Goal: Task Accomplishment & Management: Use online tool/utility

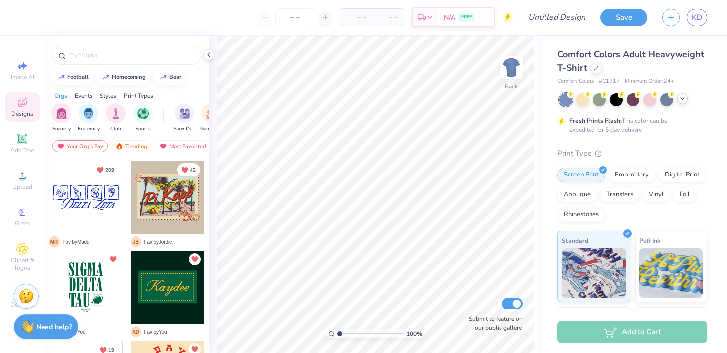
click at [680, 98] on icon at bounding box center [682, 99] width 8 height 8
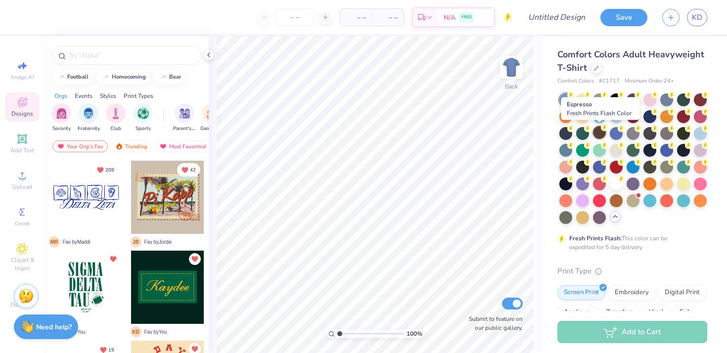
click at [601, 132] on div at bounding box center [599, 132] width 13 height 13
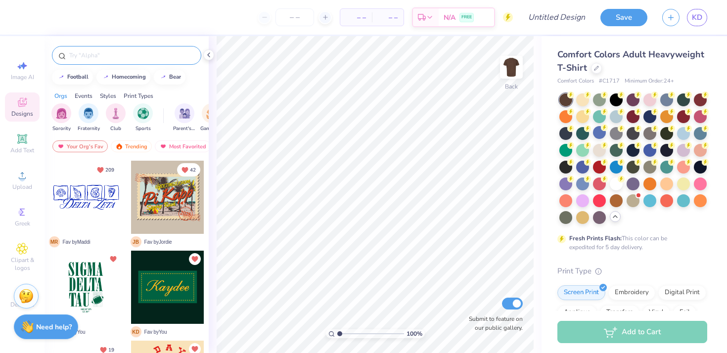
click at [84, 58] on input "text" at bounding box center [131, 55] width 127 height 10
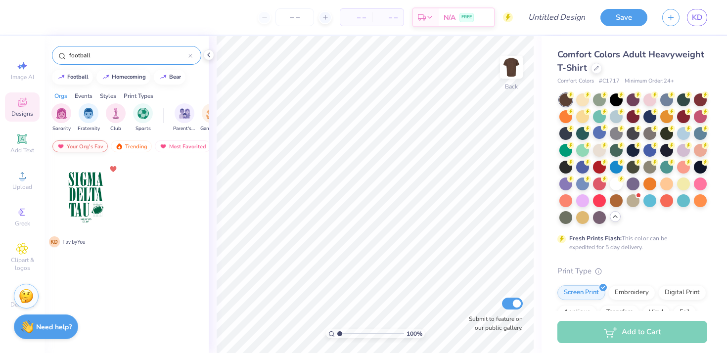
type input "football"
click at [86, 142] on div "Your Org's Fav" at bounding box center [79, 146] width 55 height 12
click at [88, 145] on div "Your Org's Fav" at bounding box center [79, 146] width 55 height 12
click at [131, 145] on div "Trending" at bounding box center [131, 146] width 41 height 12
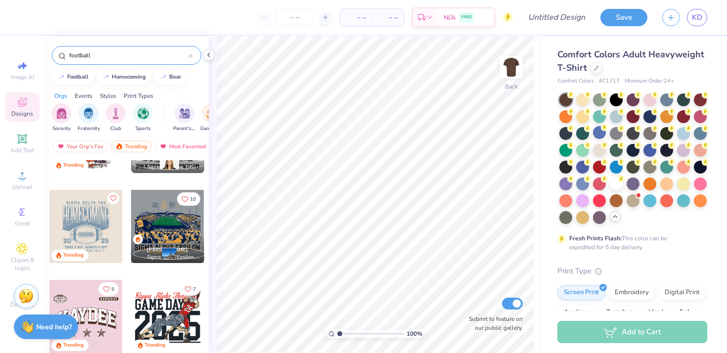
scroll to position [148, 0]
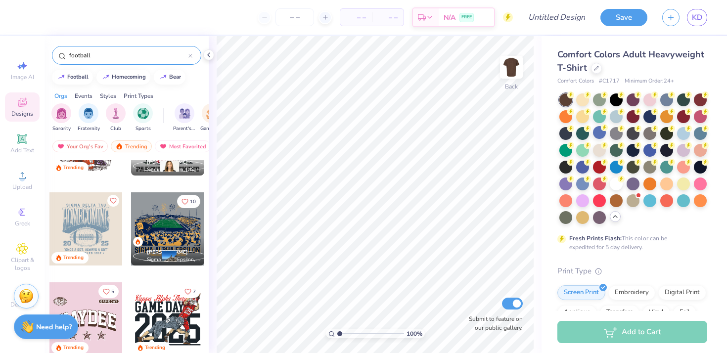
click at [91, 220] on div at bounding box center [85, 228] width 73 height 73
type input "11.13"
type input "11.94"
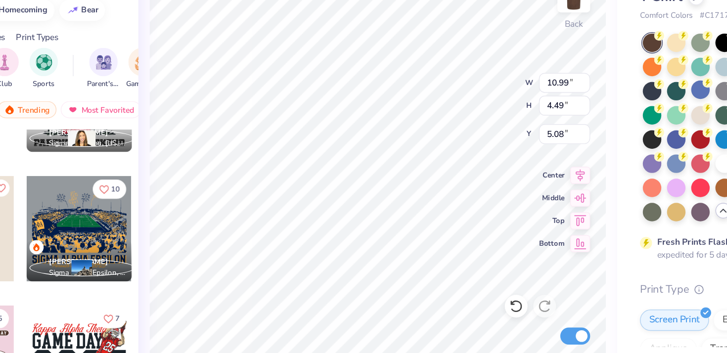
type input "10.99"
type input "4.49"
type input "5.08"
type input "11.13"
type input "9.40"
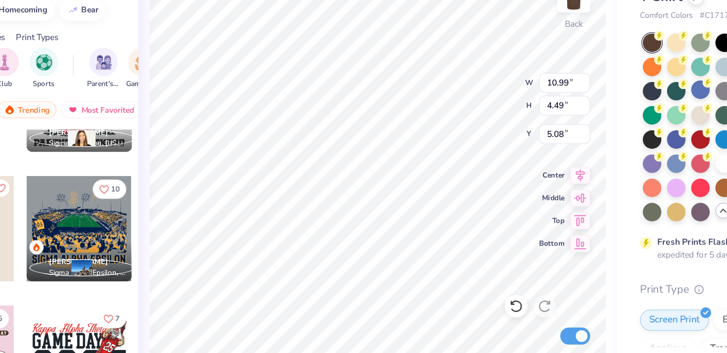
type input "3.67"
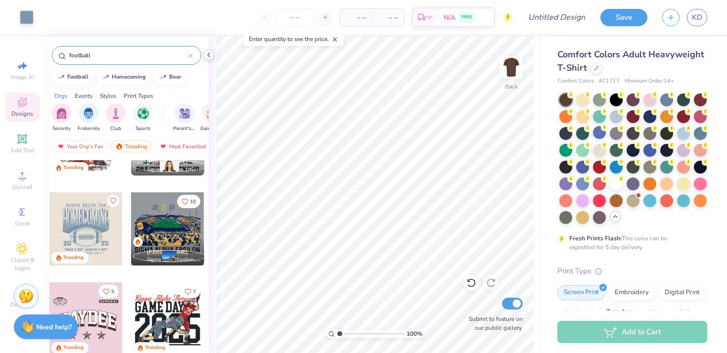
click at [211, 57] on icon at bounding box center [209, 55] width 8 height 8
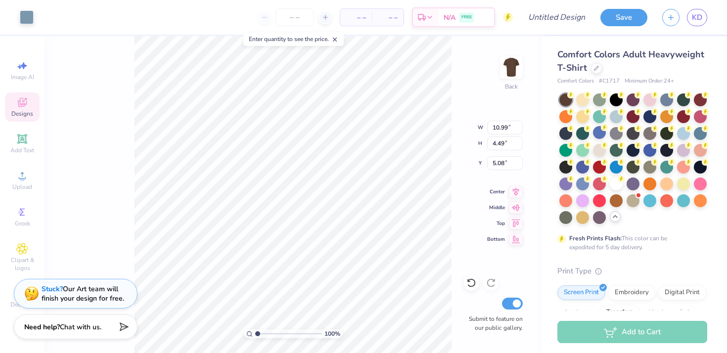
type input "11.13"
type input "9.40"
type input "3.67"
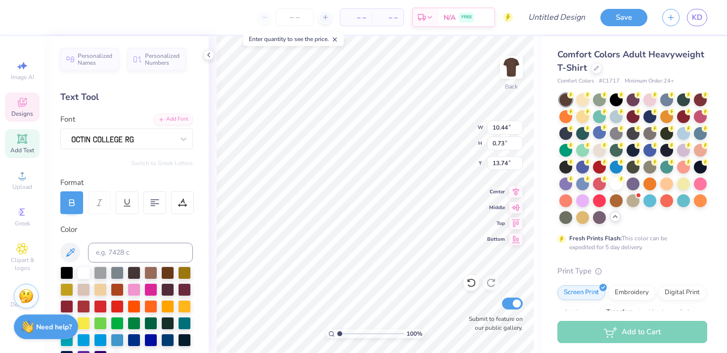
scroll to position [0, 4]
type textarea "[GEOGRAPHIC_DATA], [US_STATE]"
click at [190, 245] on input at bounding box center [140, 253] width 105 height 20
click at [209, 56] on polyline at bounding box center [209, 55] width 2 height 4
type input "7.16"
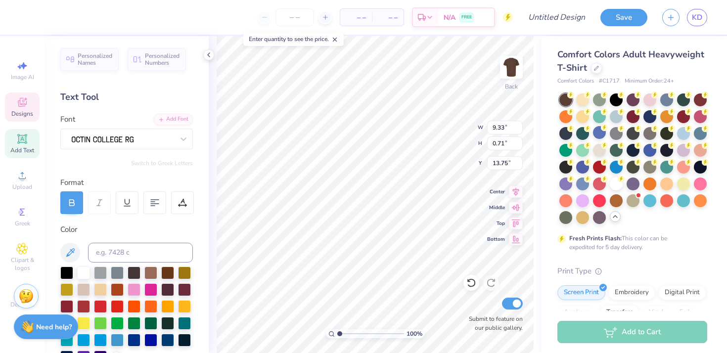
type input "0.47"
type input "14.46"
type input "13.43"
click at [32, 14] on div at bounding box center [27, 16] width 14 height 14
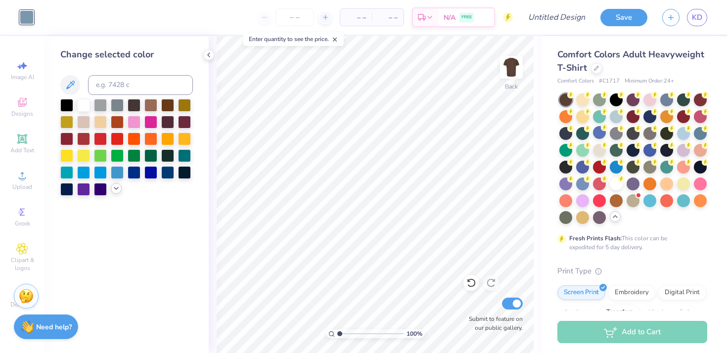
click at [117, 190] on icon at bounding box center [116, 188] width 8 height 8
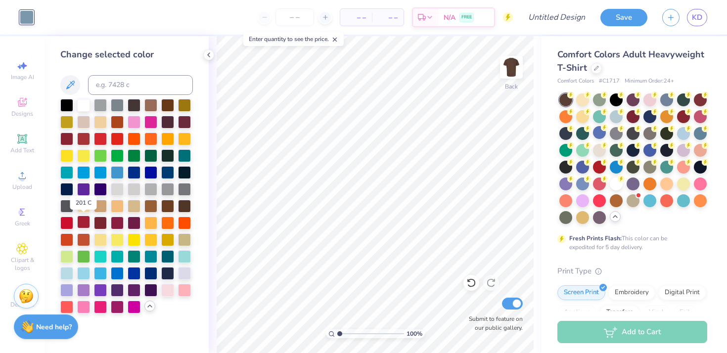
click at [82, 224] on div at bounding box center [83, 222] width 13 height 13
click at [70, 223] on div at bounding box center [66, 222] width 13 height 13
click at [104, 222] on div at bounding box center [100, 222] width 13 height 13
click at [121, 223] on div at bounding box center [117, 222] width 13 height 13
click at [135, 225] on div at bounding box center [134, 222] width 13 height 13
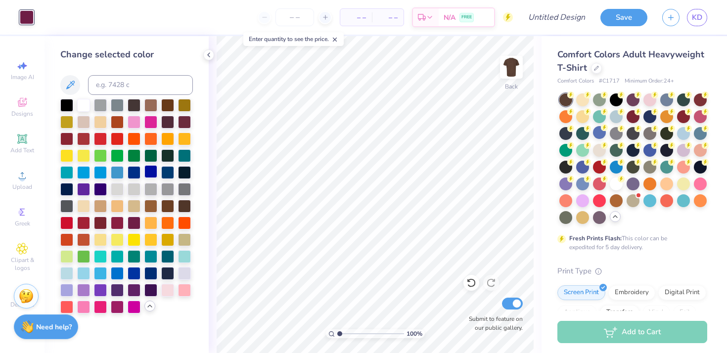
click at [146, 171] on div at bounding box center [150, 171] width 13 height 13
click at [135, 173] on div at bounding box center [134, 171] width 13 height 13
click at [120, 174] on div at bounding box center [117, 171] width 13 height 13
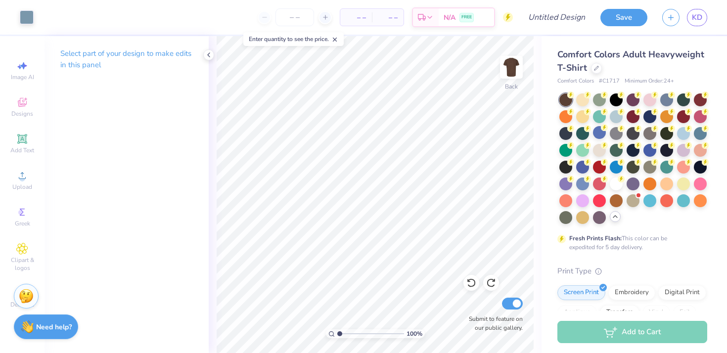
click at [139, 176] on div "Select part of your design to make edits in this panel" at bounding box center [126, 194] width 164 height 317
click at [208, 54] on icon at bounding box center [209, 55] width 8 height 8
